Goal: Browse casually: Explore the website without a specific task or goal

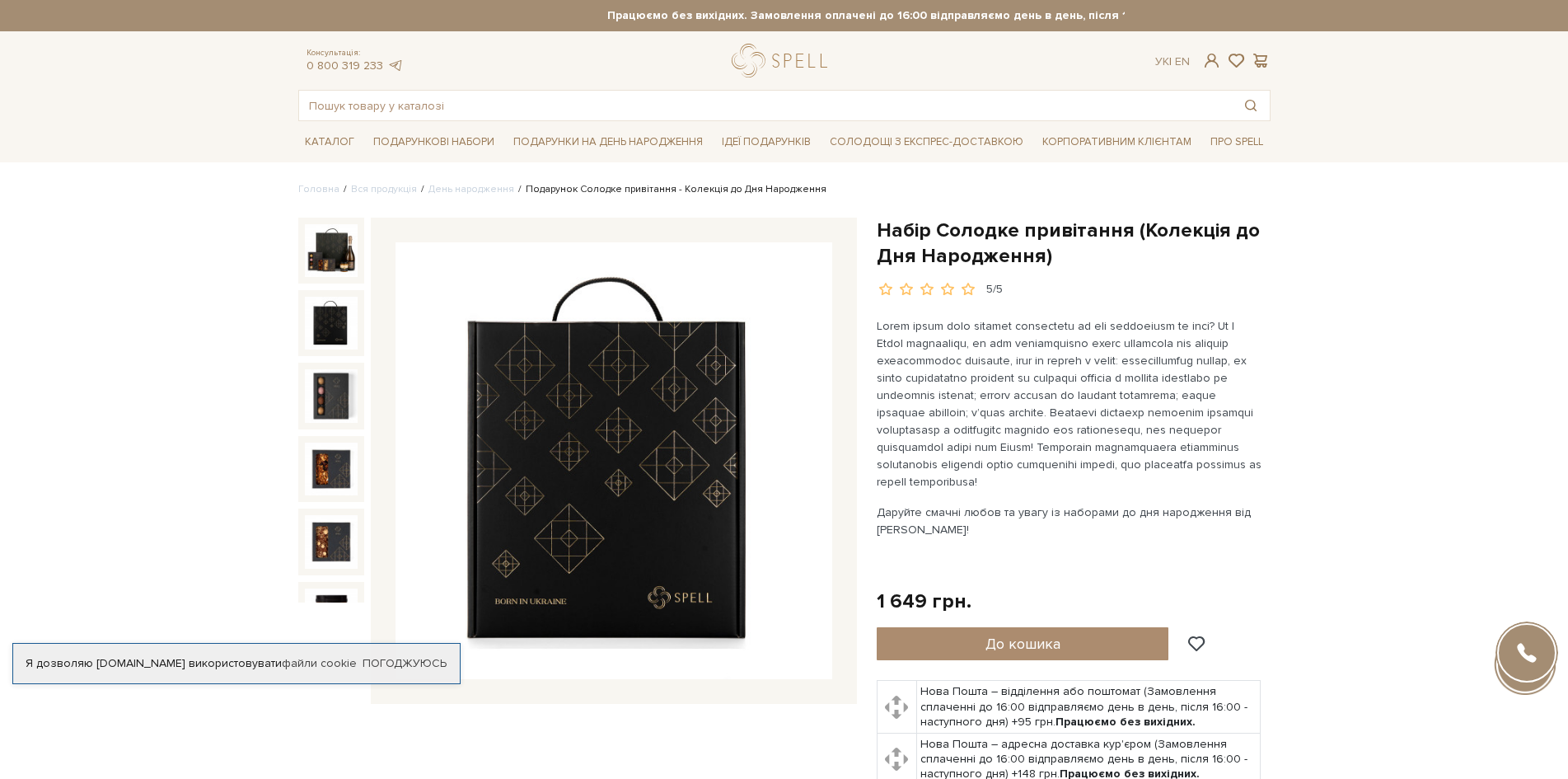
click at [325, 311] on img at bounding box center [331, 323] width 53 height 53
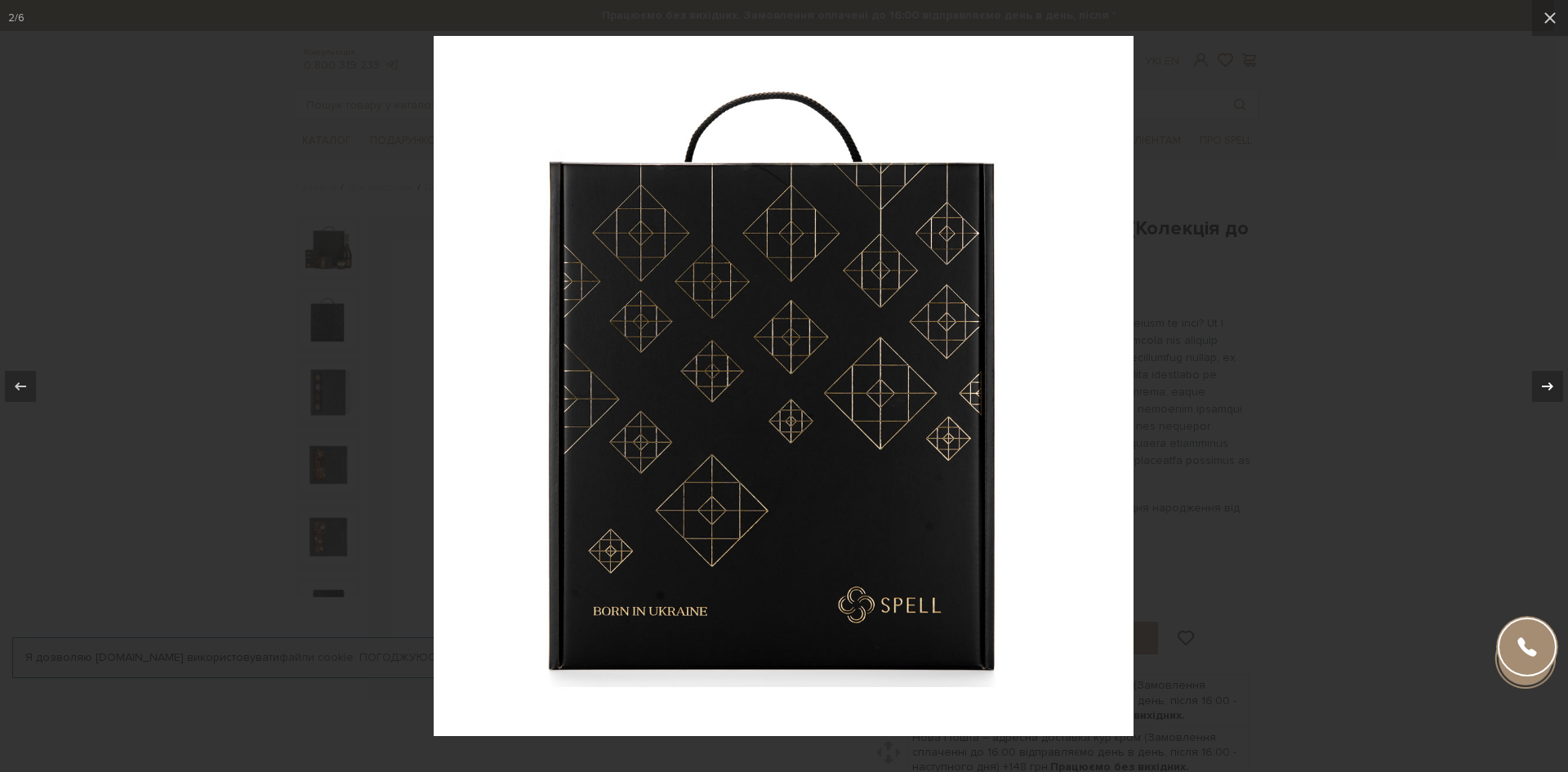
click at [1530, 379] on button at bounding box center [1539, 386] width 57 height 81
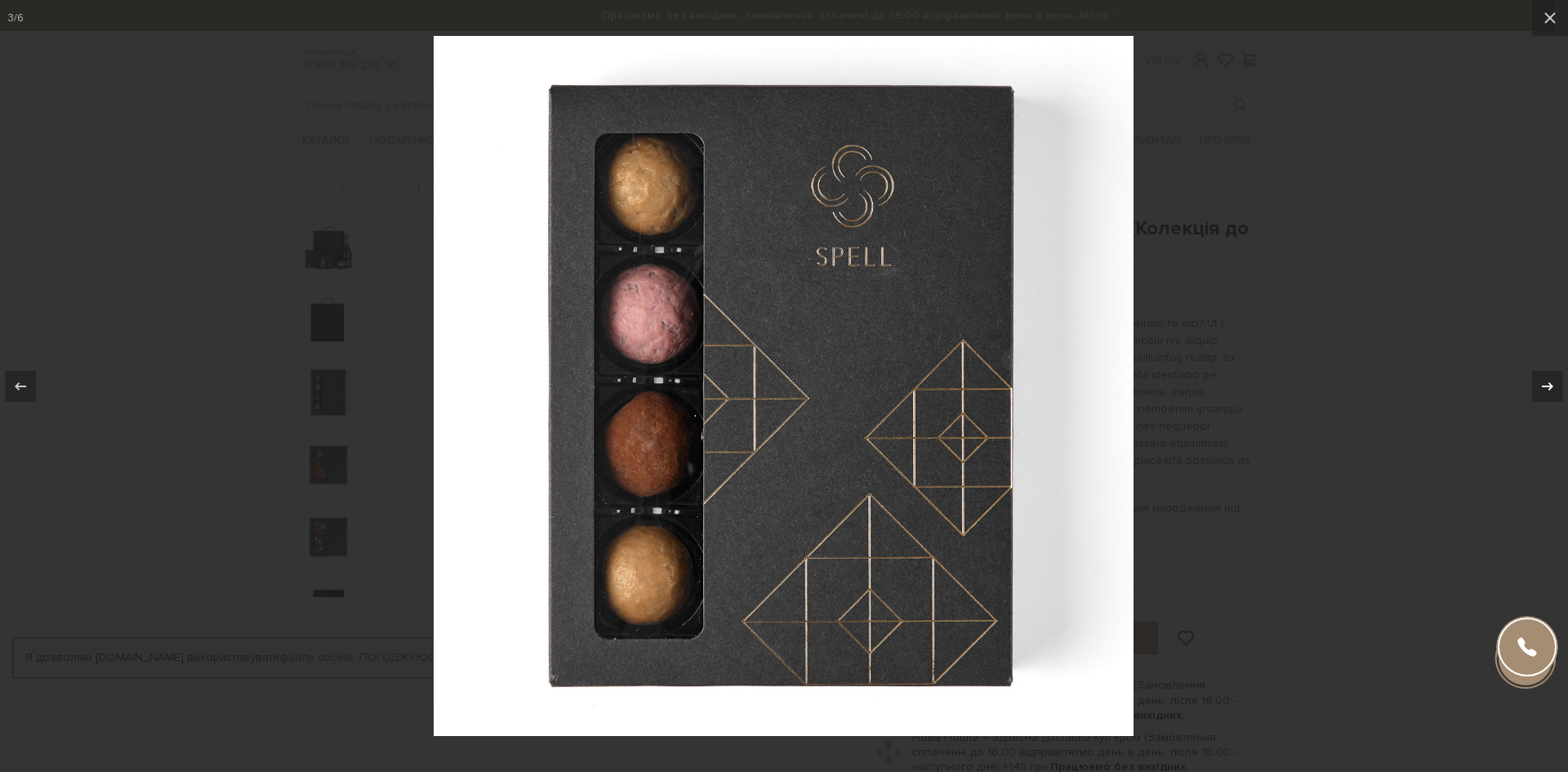
click at [1534, 381] on div at bounding box center [1548, 386] width 31 height 31
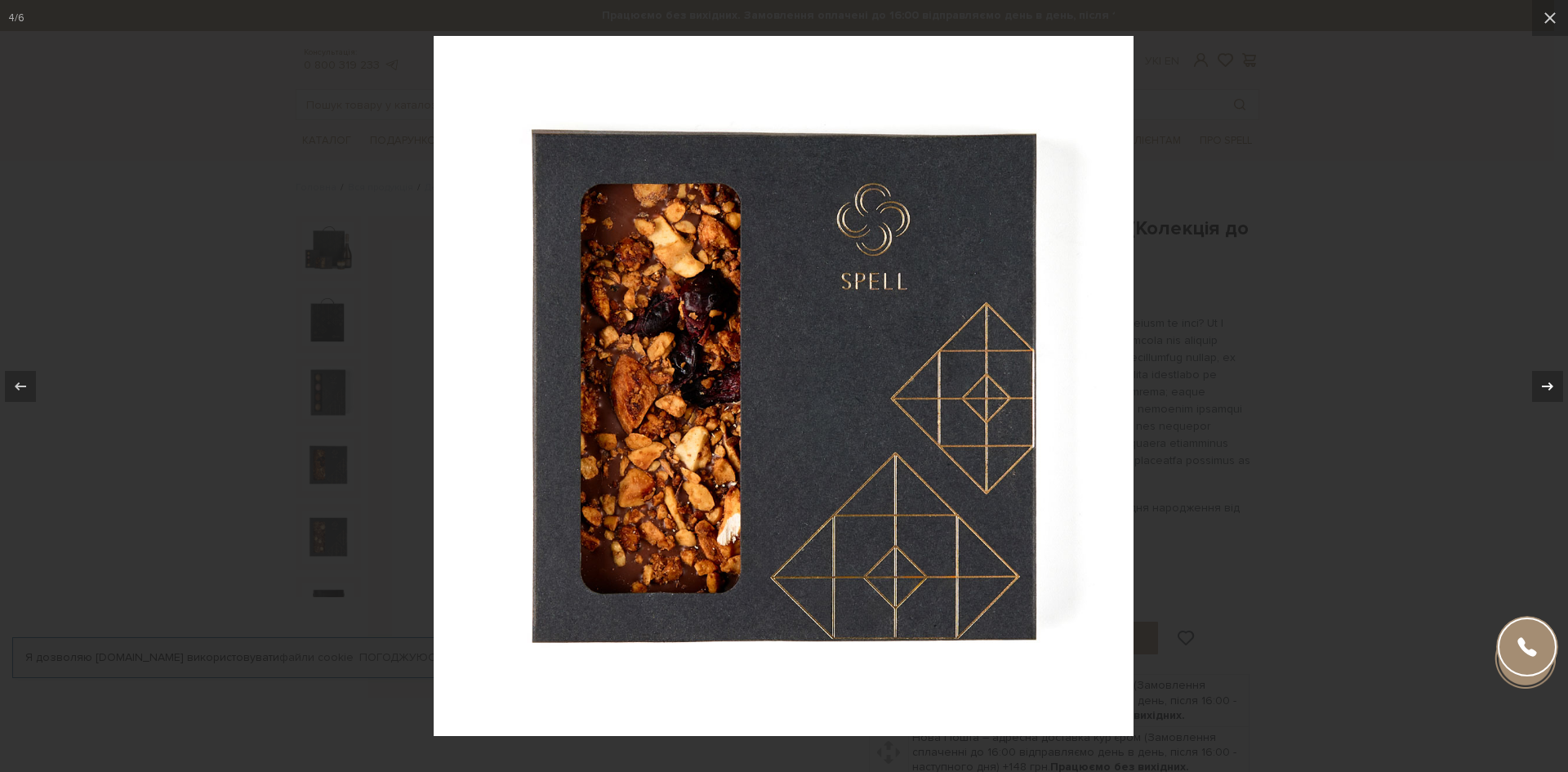
click at [1534, 381] on div at bounding box center [1548, 386] width 31 height 31
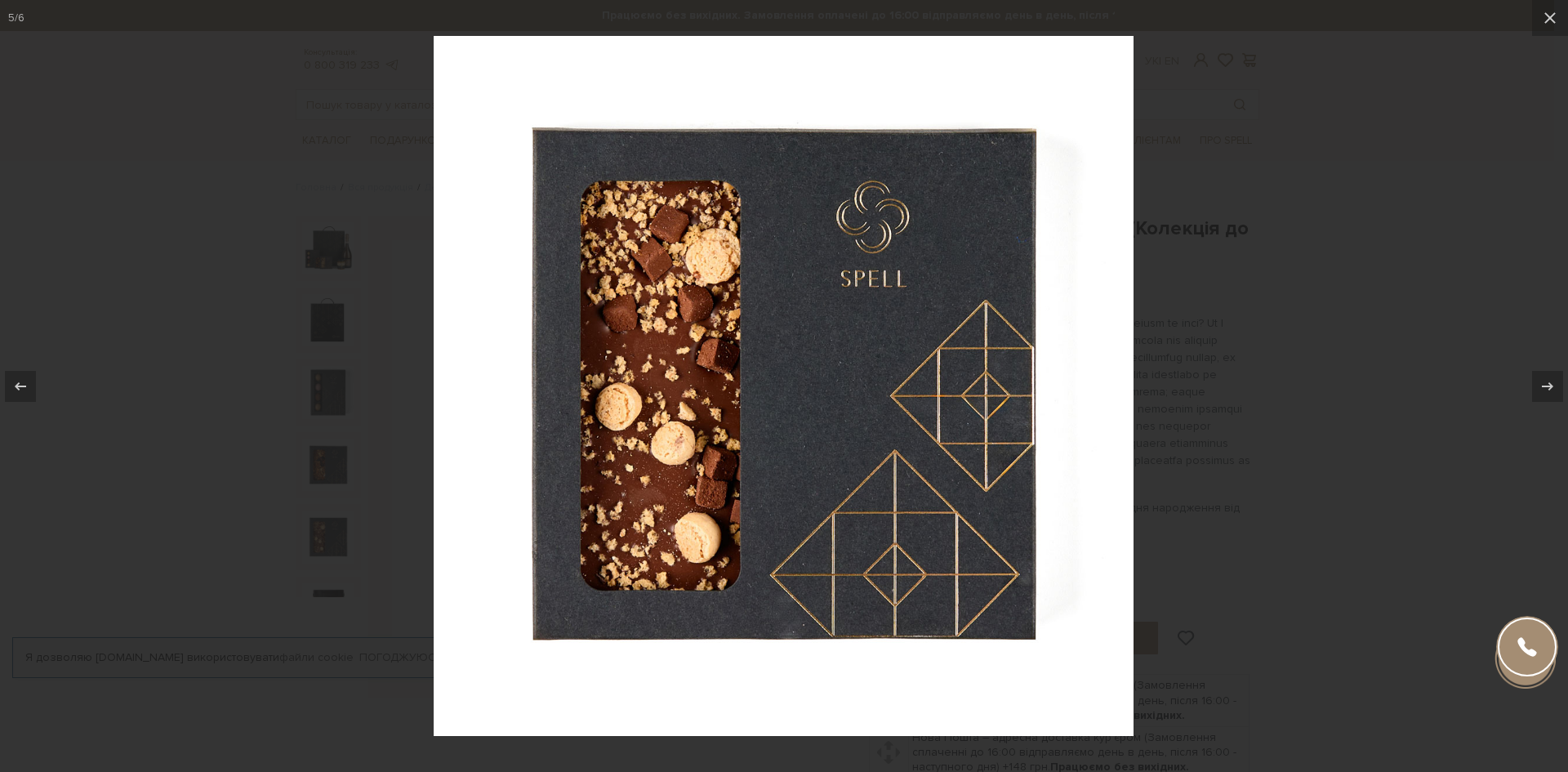
click at [1391, 348] on div at bounding box center [784, 386] width 1568 height 772
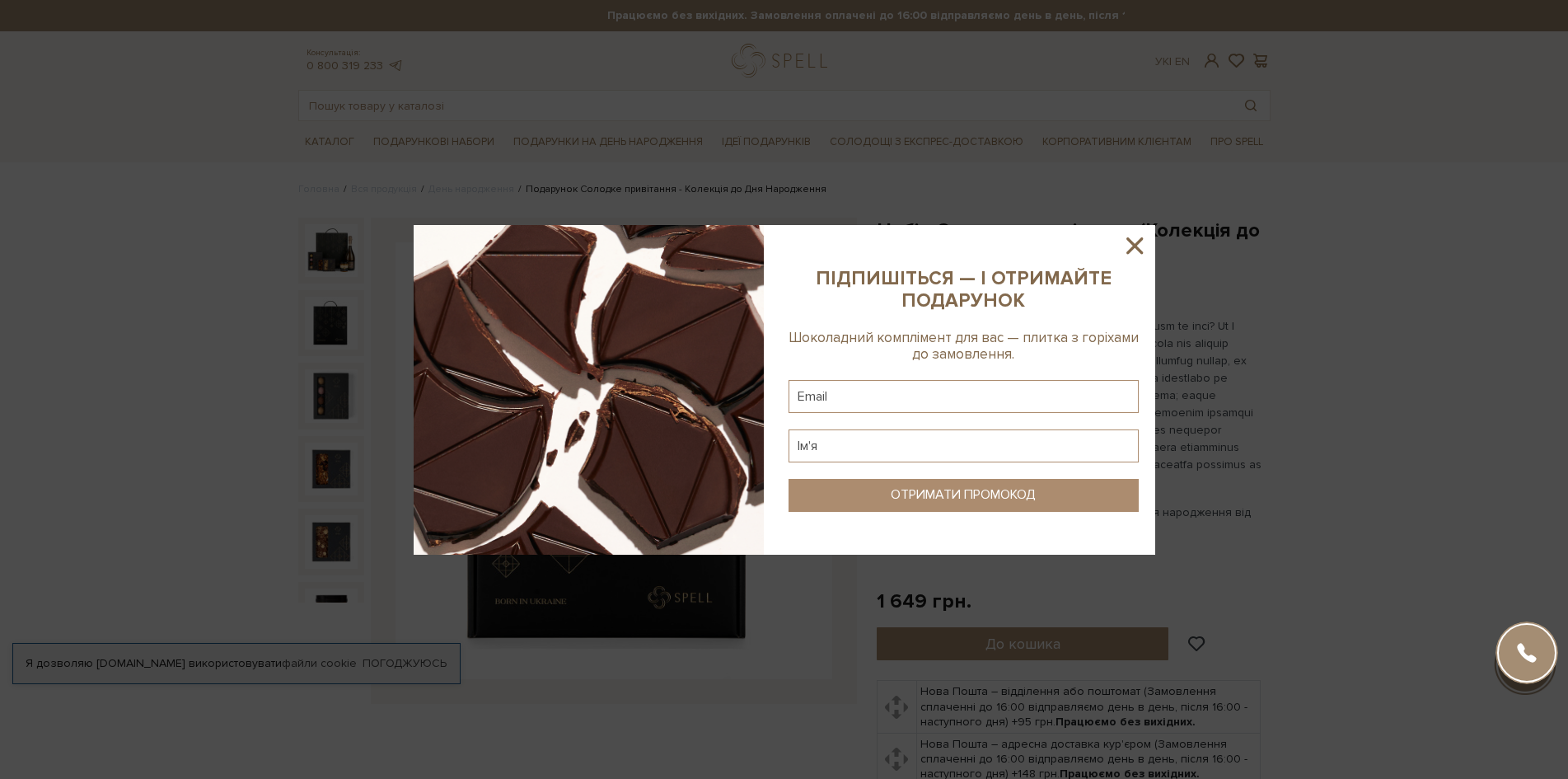
click at [1130, 250] on icon at bounding box center [1135, 245] width 16 height 16
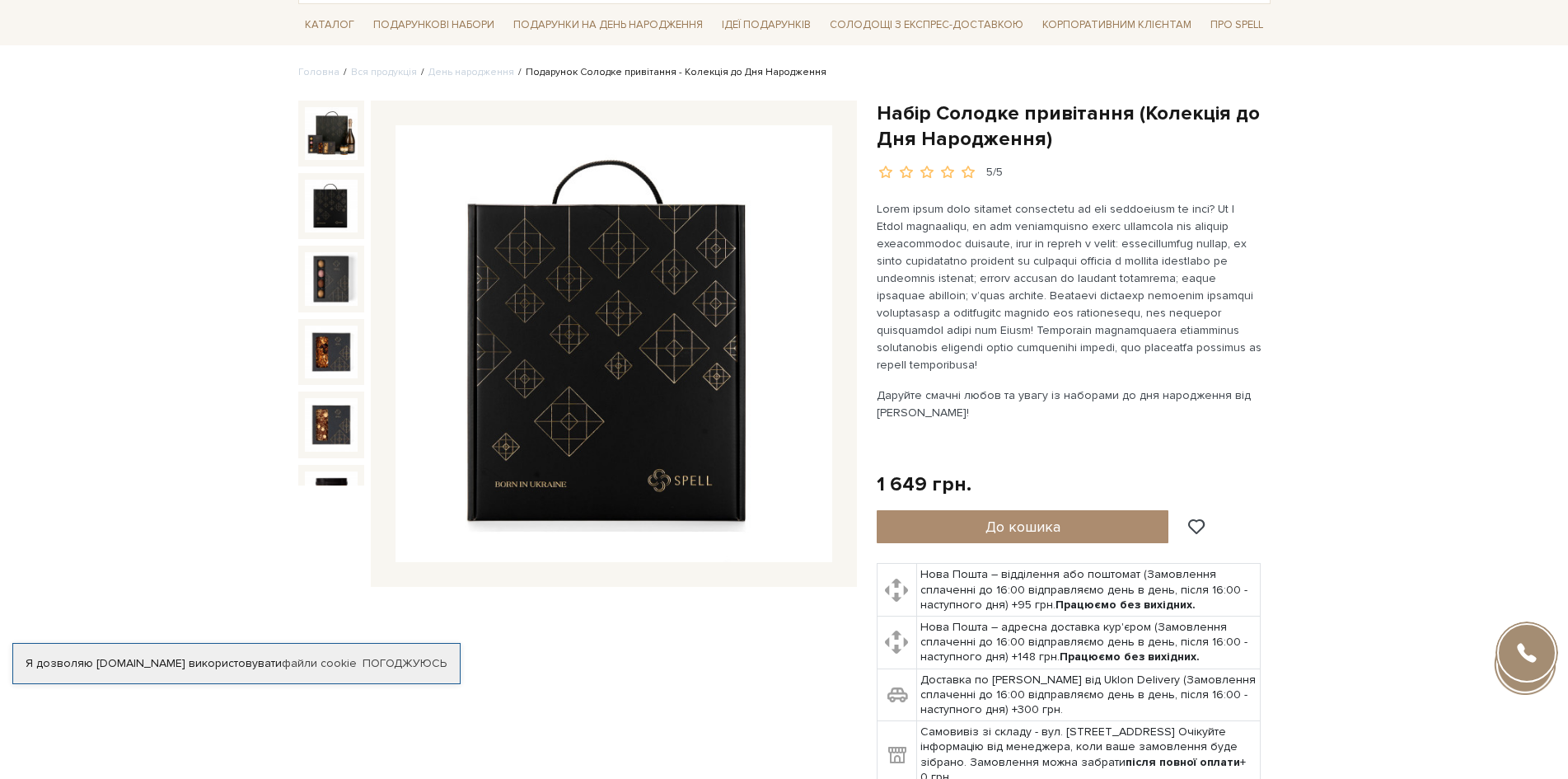
scroll to position [33, 0]
